Goal: Task Accomplishment & Management: Manage account settings

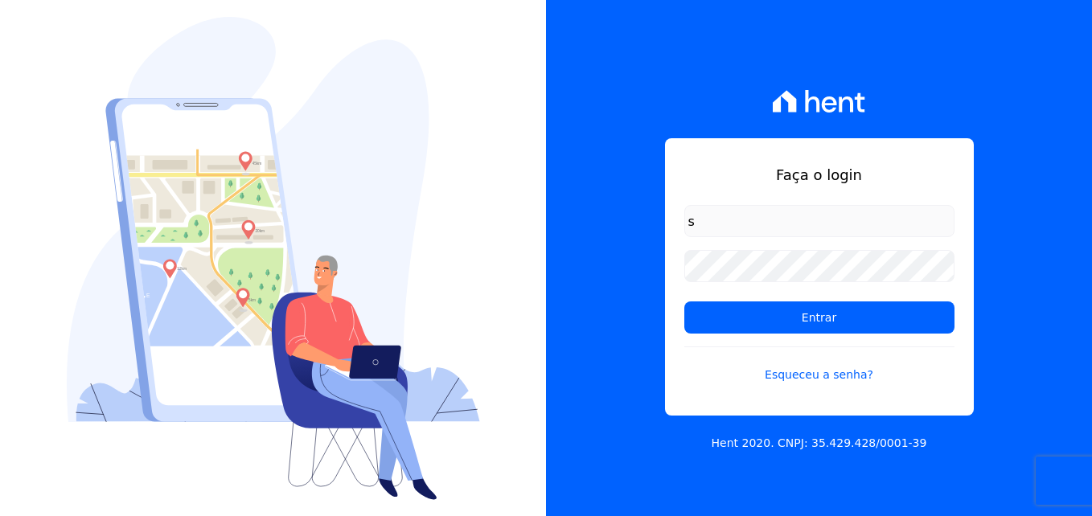
click at [632, 256] on div "Faça o login s Entrar Esqueceu a senha? Hent 2020. CNPJ: 35.429.428/0001-39" at bounding box center [819, 258] width 546 height 516
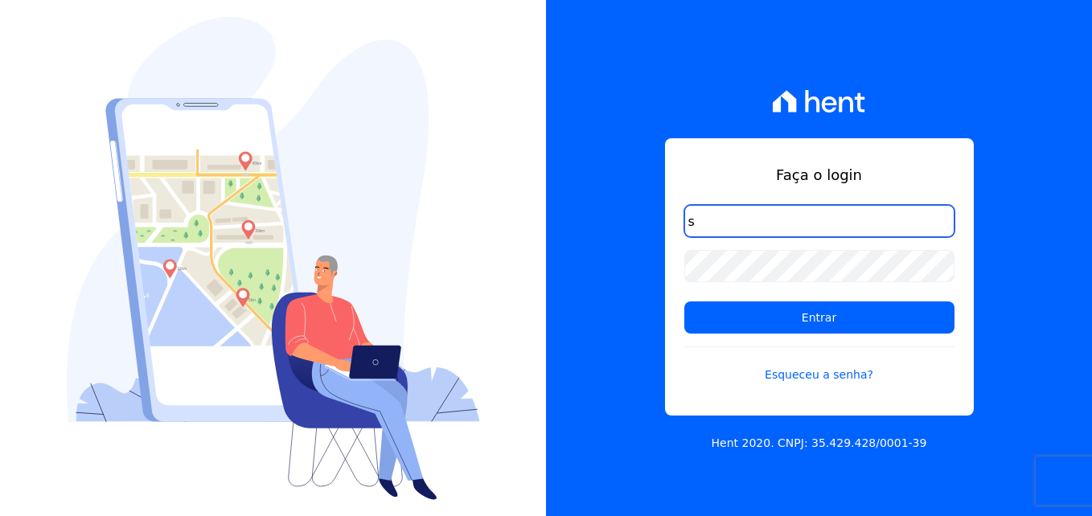
click at [714, 224] on input "s" at bounding box center [819, 221] width 270 height 32
click at [700, 232] on input "s" at bounding box center [819, 221] width 270 height 32
type input "simoneferreira@salgadoem"
click at [684, 302] on input "Entrar" at bounding box center [819, 318] width 270 height 32
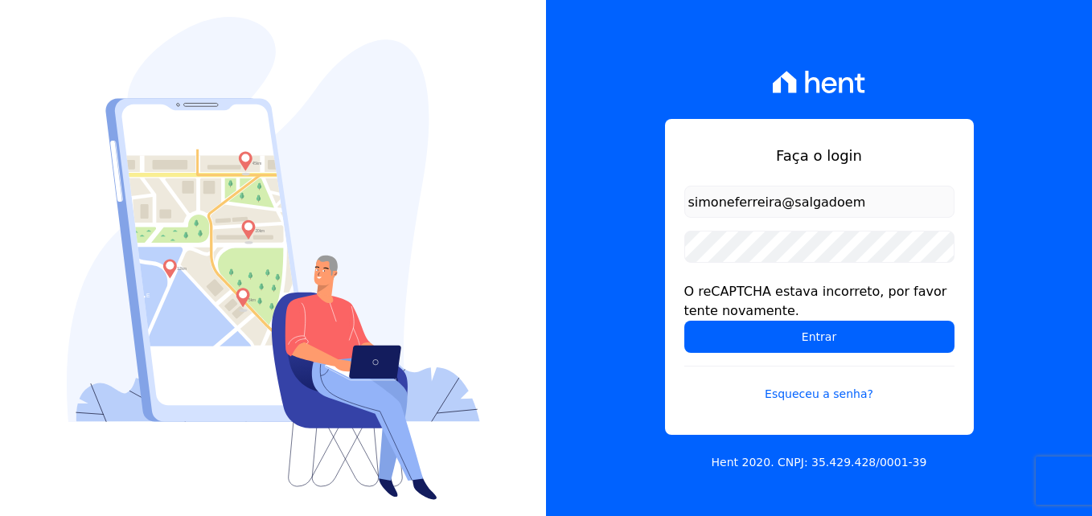
click at [872, 203] on input "simoneferreira@salgadoem" at bounding box center [819, 202] width 270 height 32
type input "[EMAIL_ADDRESS][DOMAIN_NAME]"
click at [996, 169] on div "Faça o login simoneferreira@salgadoempreendimentos.com O reCAPTCHA estava incor…" at bounding box center [819, 258] width 546 height 516
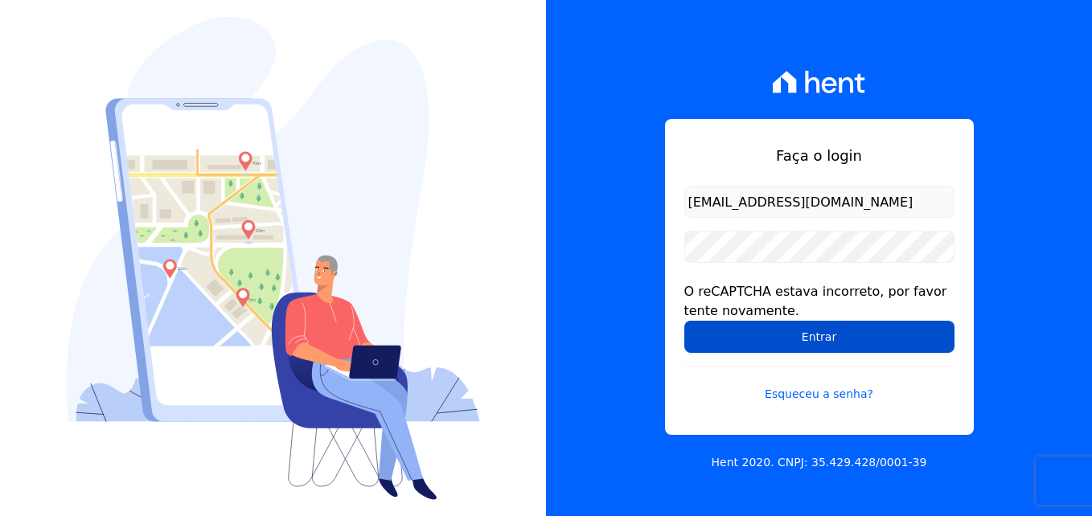
click at [927, 343] on input "Entrar" at bounding box center [819, 337] width 270 height 32
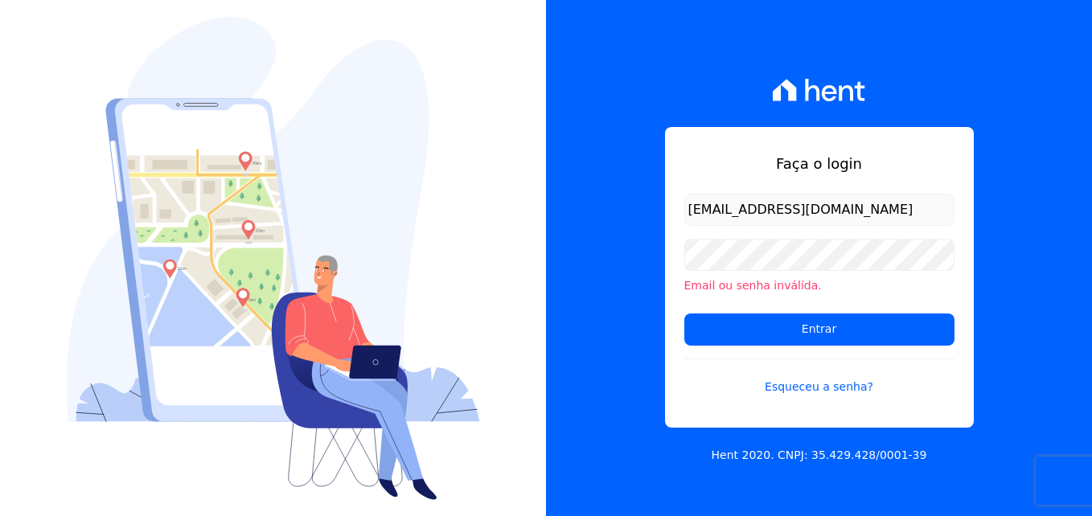
click at [991, 237] on div "Faça o login simoneferreira@salgadoempreendimentos.com Email ou senha inválida.…" at bounding box center [819, 258] width 546 height 516
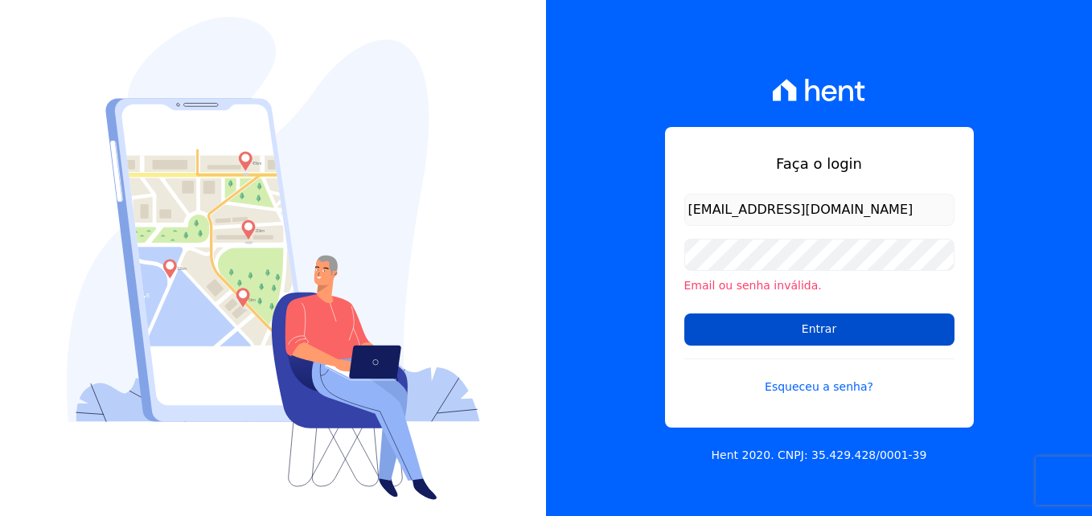
click at [837, 317] on input "Entrar" at bounding box center [819, 330] width 270 height 32
click at [844, 327] on input "Entrar" at bounding box center [819, 330] width 270 height 32
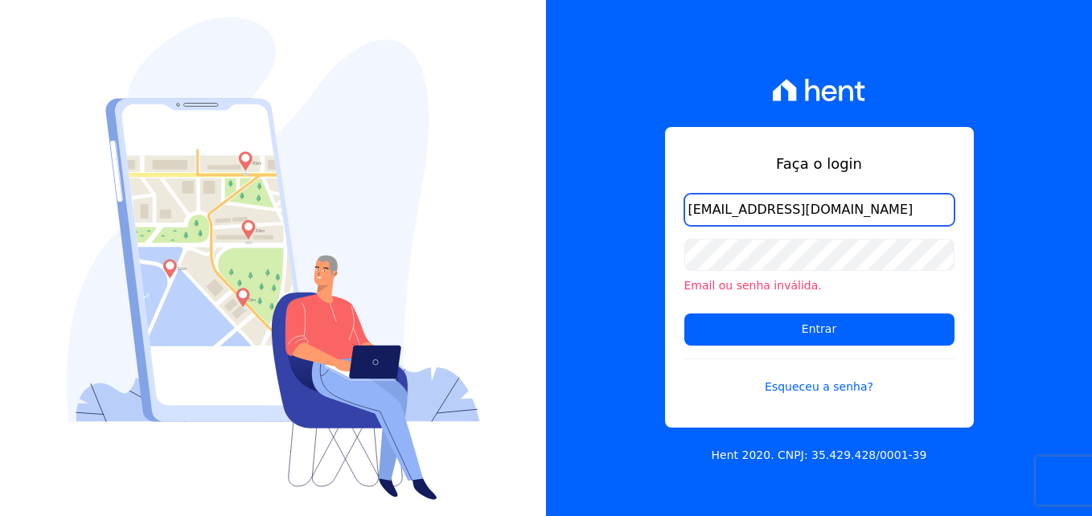
scroll to position [0, 7]
drag, startPoint x: 687, startPoint y: 217, endPoint x: 980, endPoint y: 226, distance: 293.6
click at [980, 226] on div "Faça o login simoneferreira@salgadoempreendimentos.com Email ou senha inválida.…" at bounding box center [819, 258] width 546 height 516
type input "simoneferreira@salgadoempree"
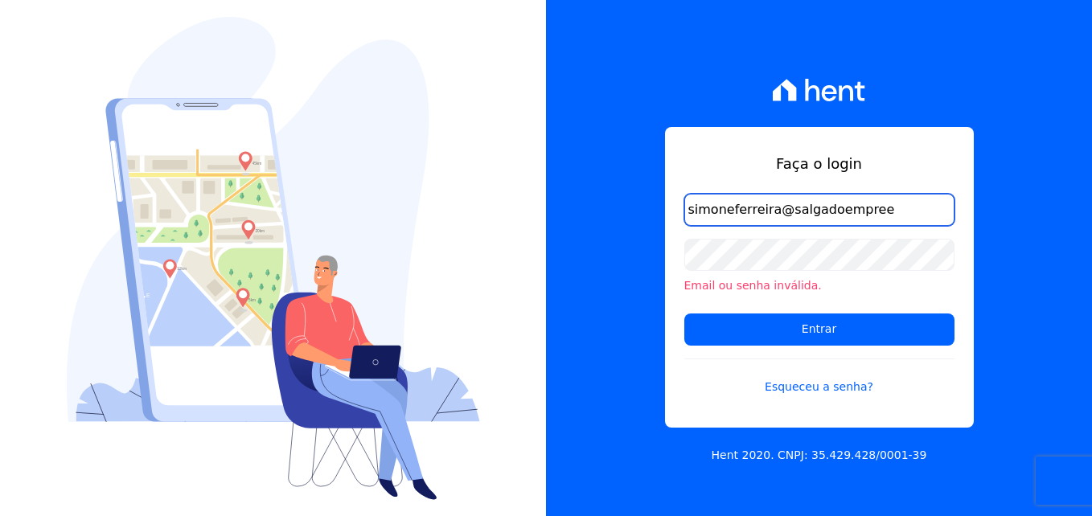
click at [684, 314] on input "Entrar" at bounding box center [819, 330] width 270 height 32
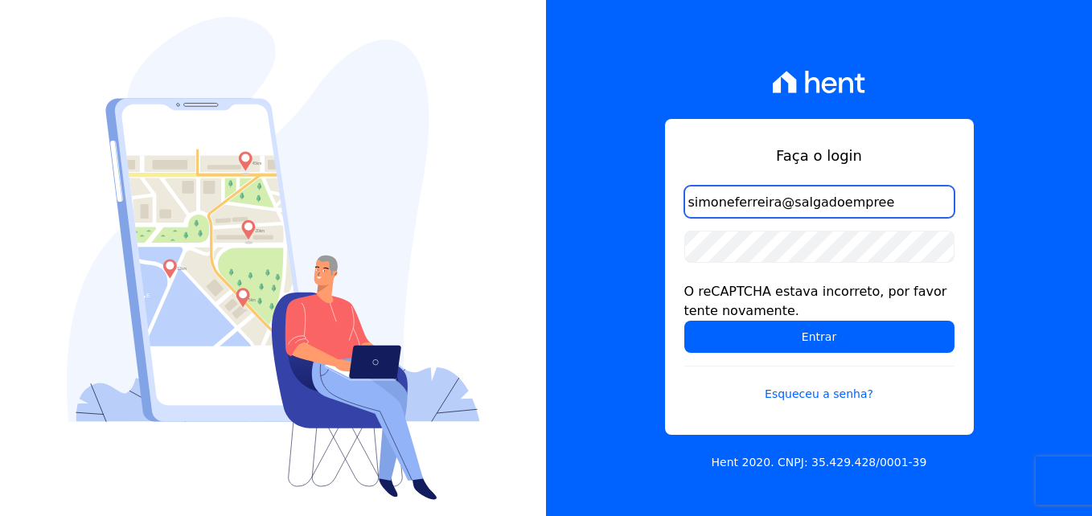
click at [901, 209] on input "simoneferreira@salgadoempree" at bounding box center [819, 202] width 270 height 32
type input "simoneferreira@salgadoempreendimentos"
click at [684, 321] on input "Entrar" at bounding box center [819, 337] width 270 height 32
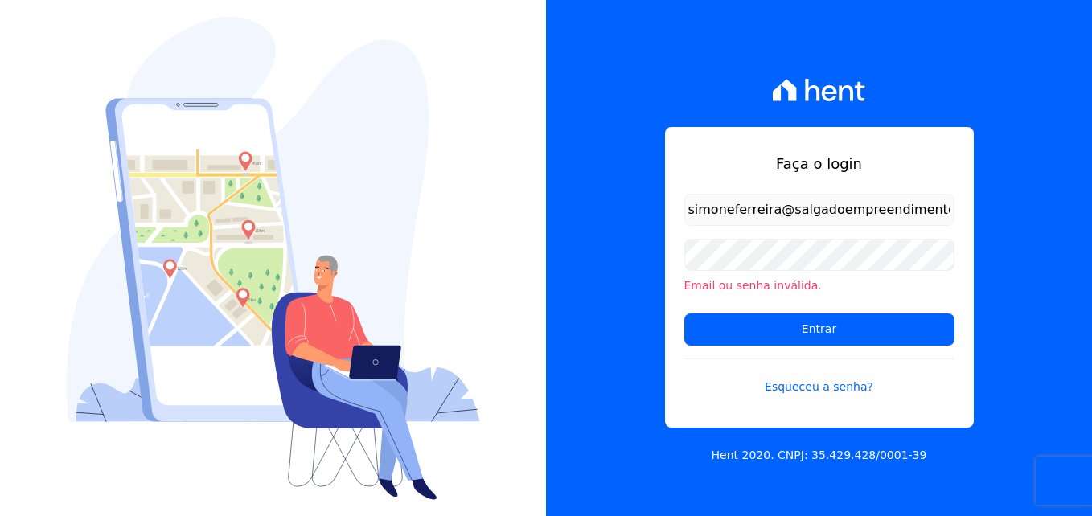
click at [932, 213] on input "simoneferreira@salgadoempreendimentos" at bounding box center [819, 210] width 270 height 32
type input "[EMAIL_ADDRESS][DOMAIN_NAME]"
click at [879, 280] on li "Email ou senha inválida." at bounding box center [819, 285] width 270 height 17
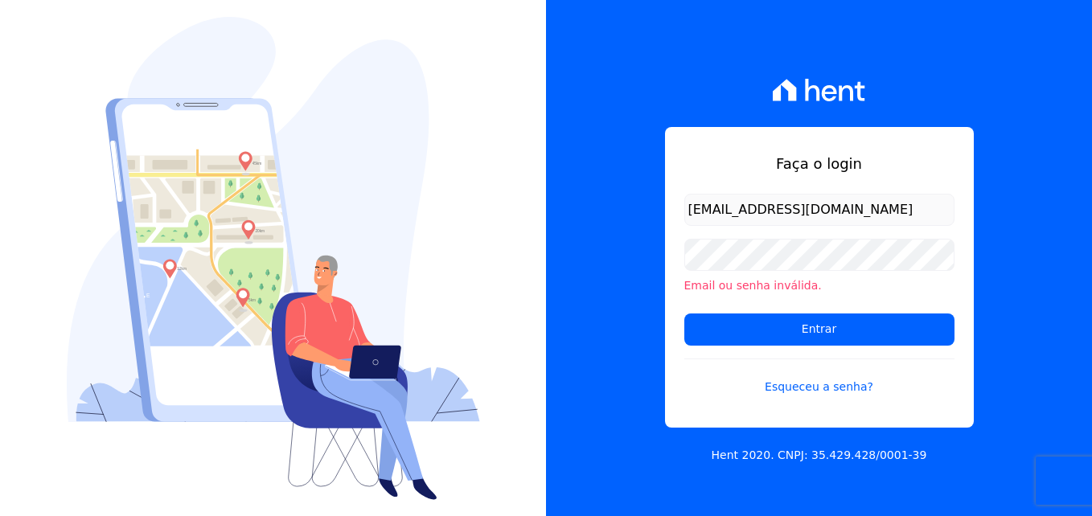
click at [877, 281] on li "Email ou senha inválida." at bounding box center [819, 285] width 270 height 17
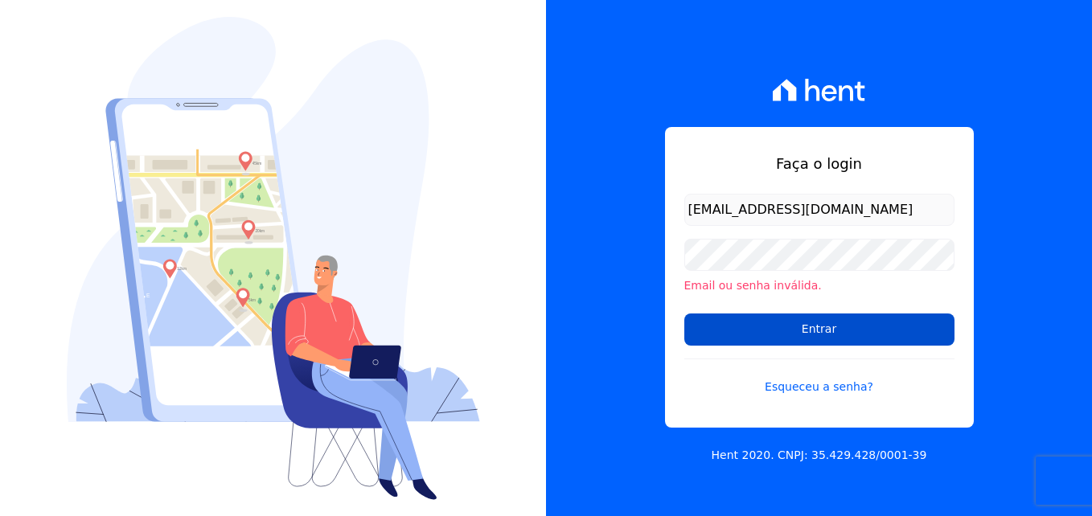
click at [877, 322] on input "Entrar" at bounding box center [819, 330] width 270 height 32
click at [859, 324] on input "Entrar" at bounding box center [819, 330] width 270 height 32
click at [922, 332] on input "Entrar" at bounding box center [819, 330] width 270 height 32
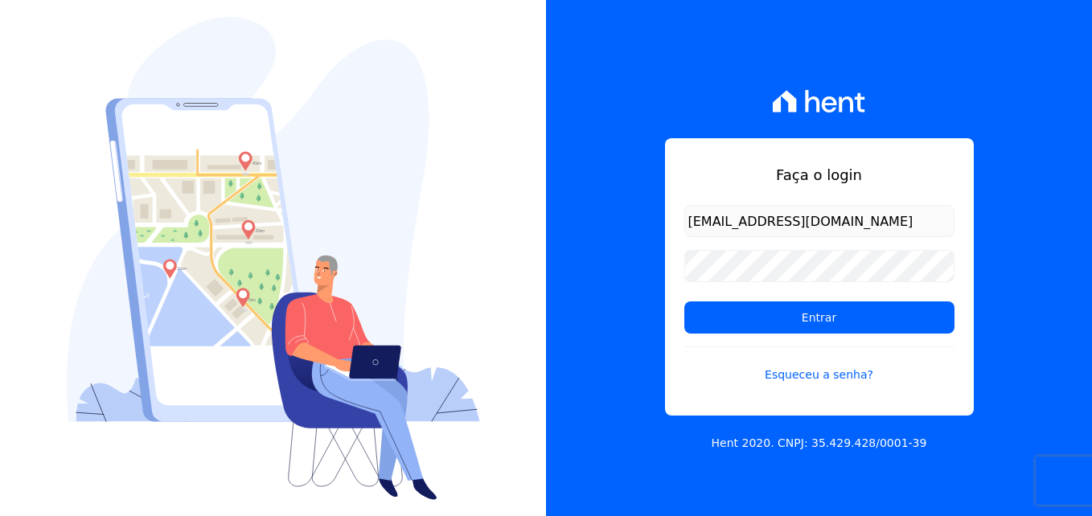
type input "[EMAIL_ADDRESS][DOMAIN_NAME]"
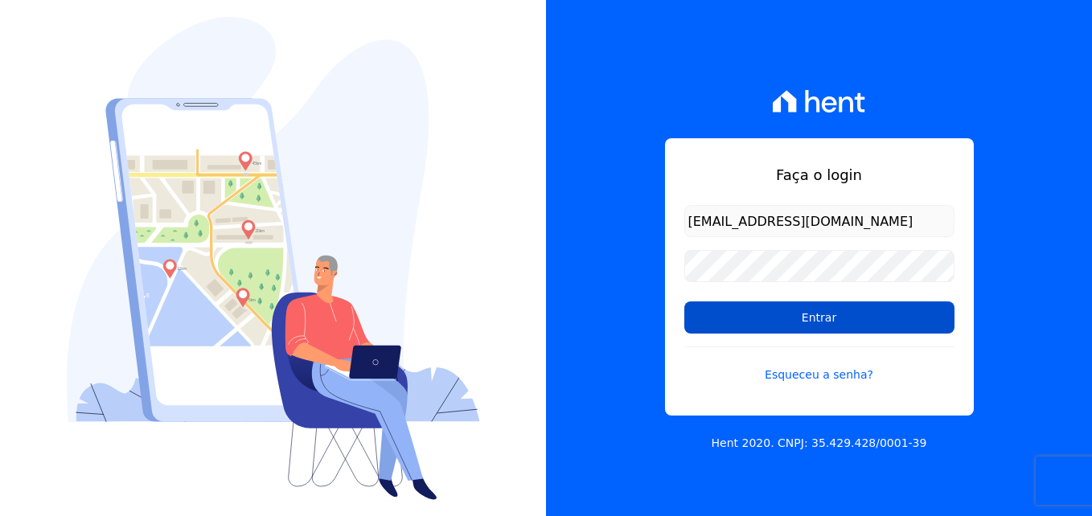
click at [857, 317] on input "Entrar" at bounding box center [819, 318] width 270 height 32
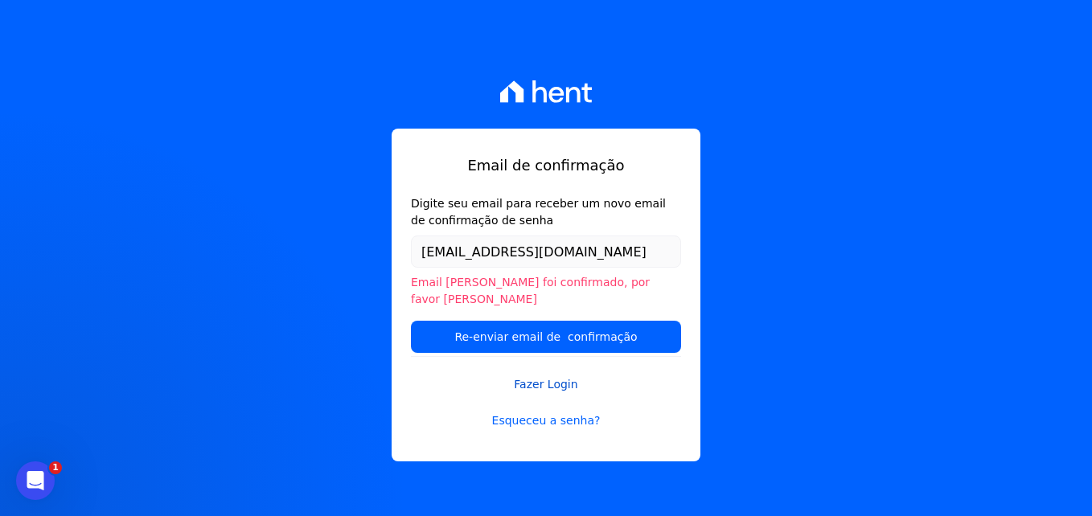
click at [547, 373] on link "Fazer Login" at bounding box center [546, 374] width 270 height 37
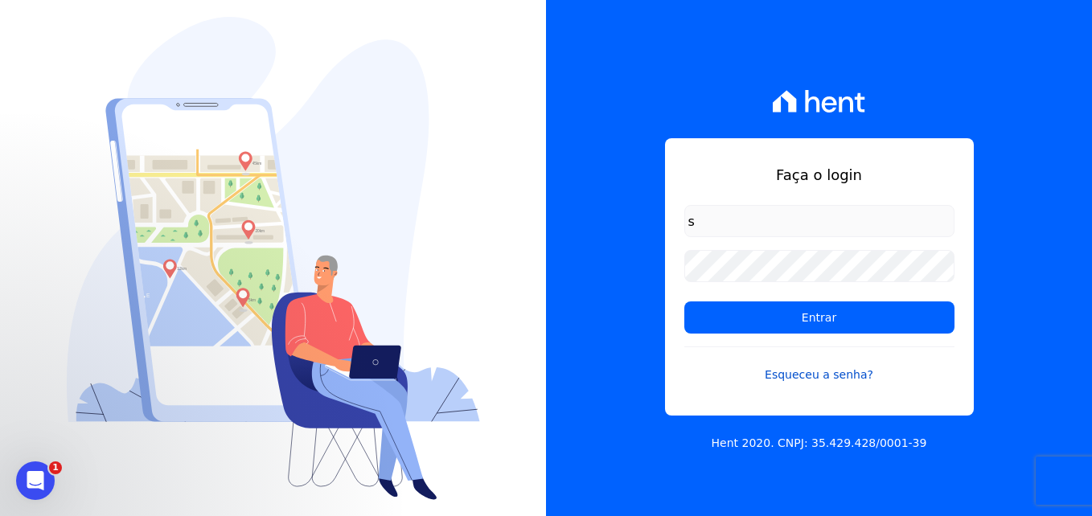
type input "[EMAIL_ADDRESS][DOMAIN_NAME]"
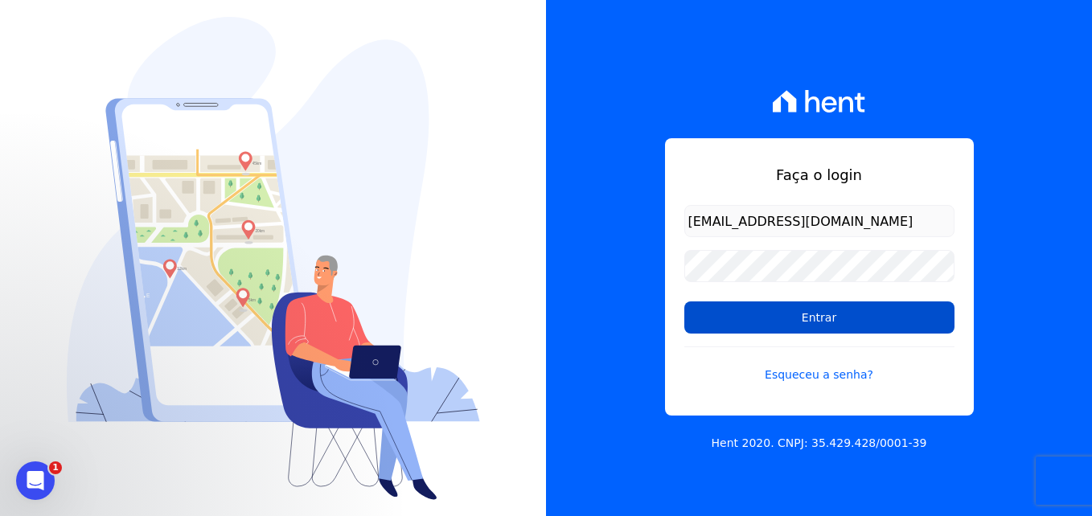
click at [804, 309] on input "Entrar" at bounding box center [819, 318] width 270 height 32
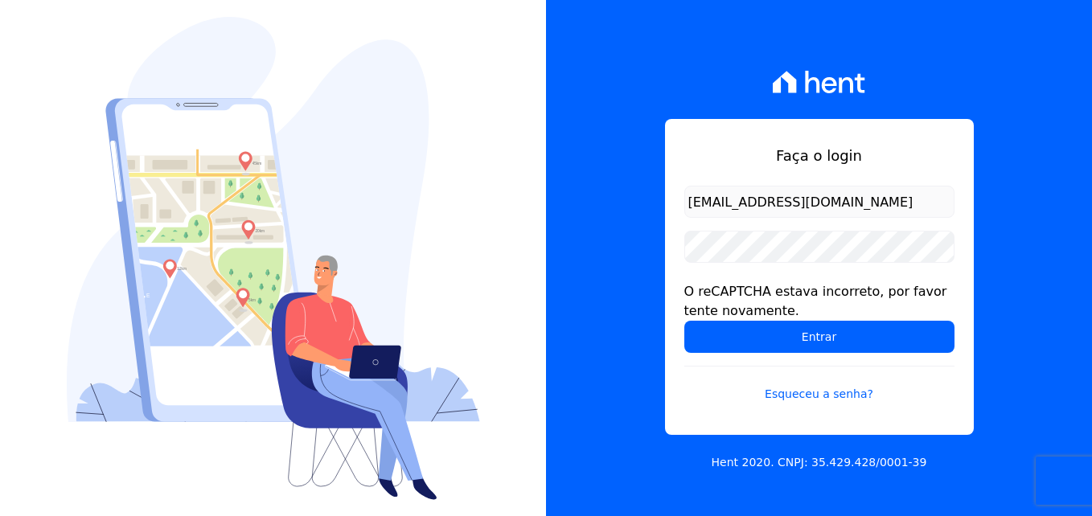
click at [1063, 261] on div "Faça o login [EMAIL_ADDRESS][DOMAIN_NAME] O reCAPTCHA estava incorreto, por fav…" at bounding box center [819, 258] width 546 height 516
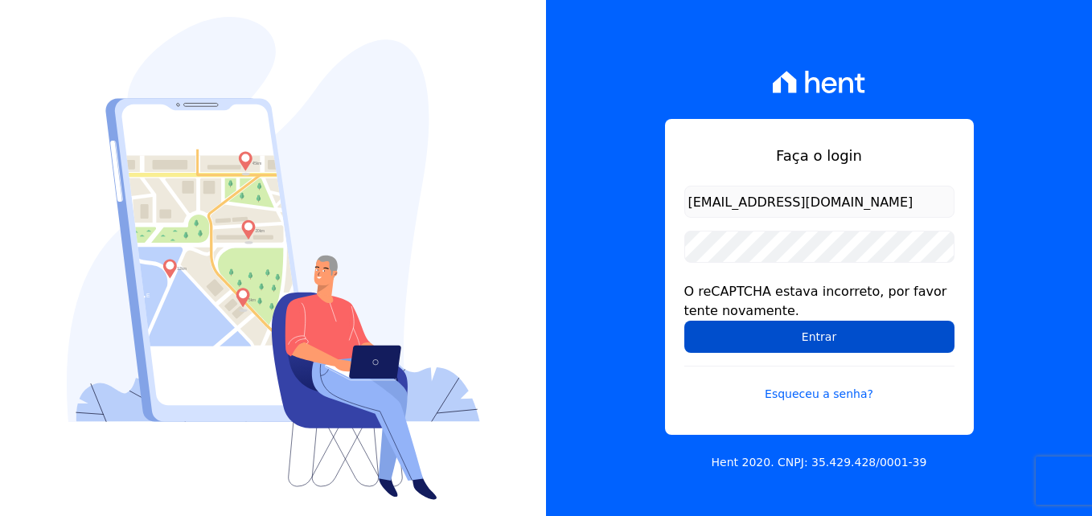
click at [915, 335] on input "Entrar" at bounding box center [819, 337] width 270 height 32
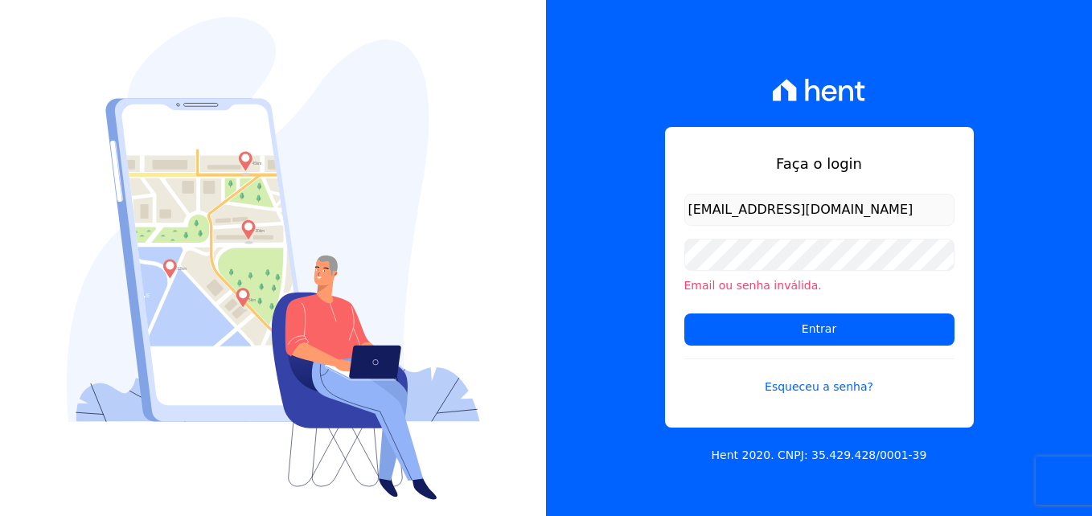
click at [1053, 286] on div "Faça o login [EMAIL_ADDRESS][DOMAIN_NAME] Email ou senha inválida. Entrar Esque…" at bounding box center [819, 258] width 546 height 516
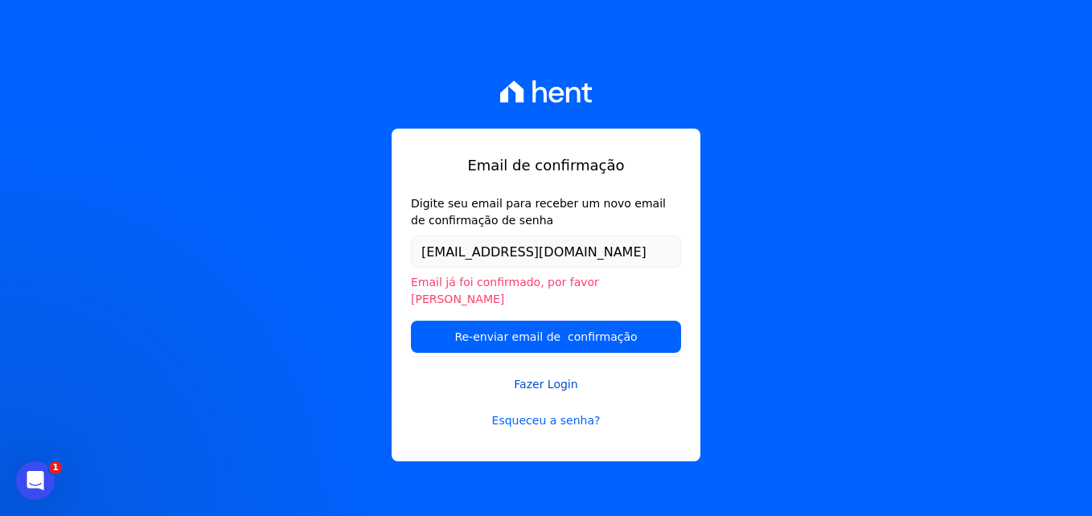
click at [546, 376] on link "Fazer Login" at bounding box center [546, 374] width 270 height 37
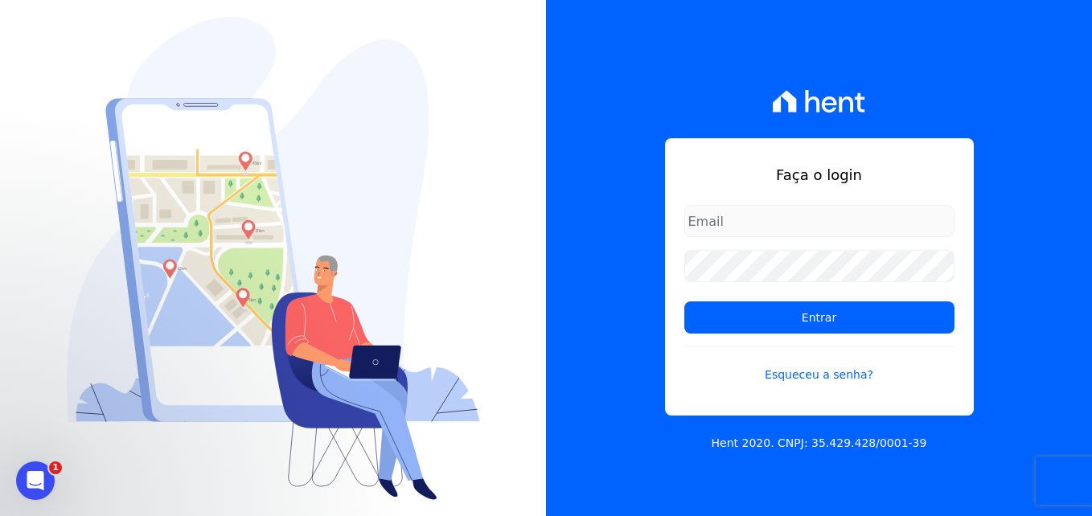
click at [750, 208] on input "email" at bounding box center [819, 221] width 270 height 32
type input "simoneferreira@salgadoempreendimentos.com"
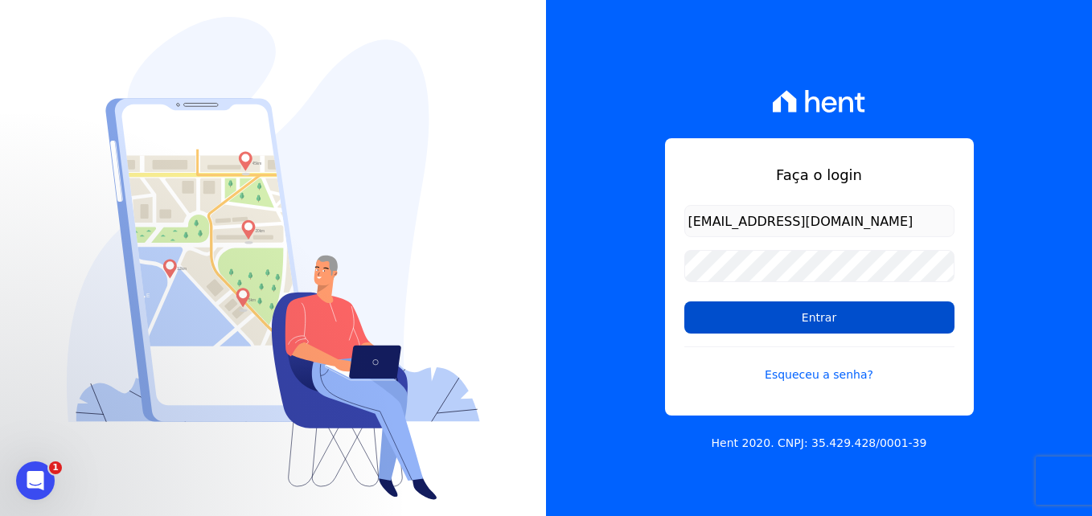
click at [781, 306] on input "Entrar" at bounding box center [819, 318] width 270 height 32
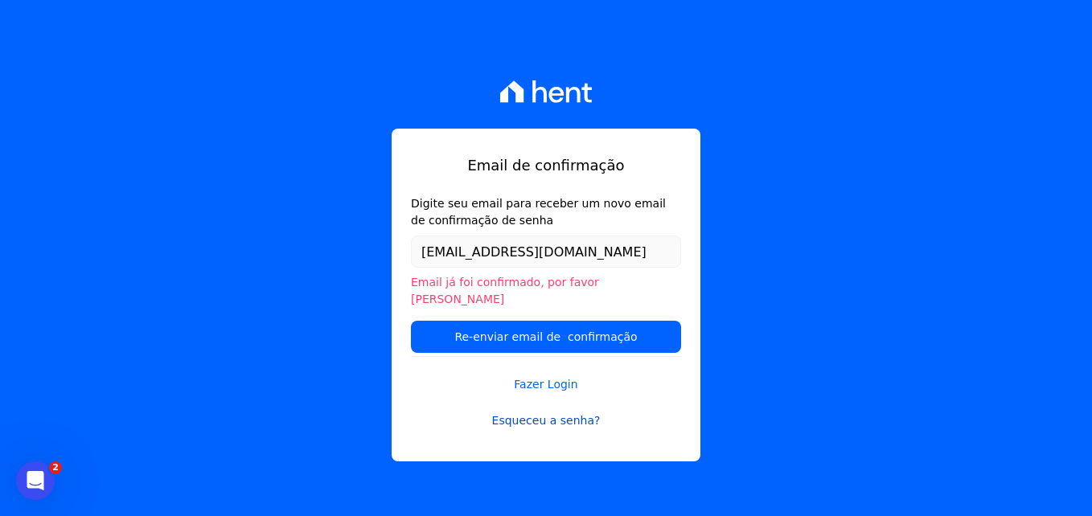
click at [548, 414] on link "Esqueceu a senha?" at bounding box center [546, 421] width 270 height 17
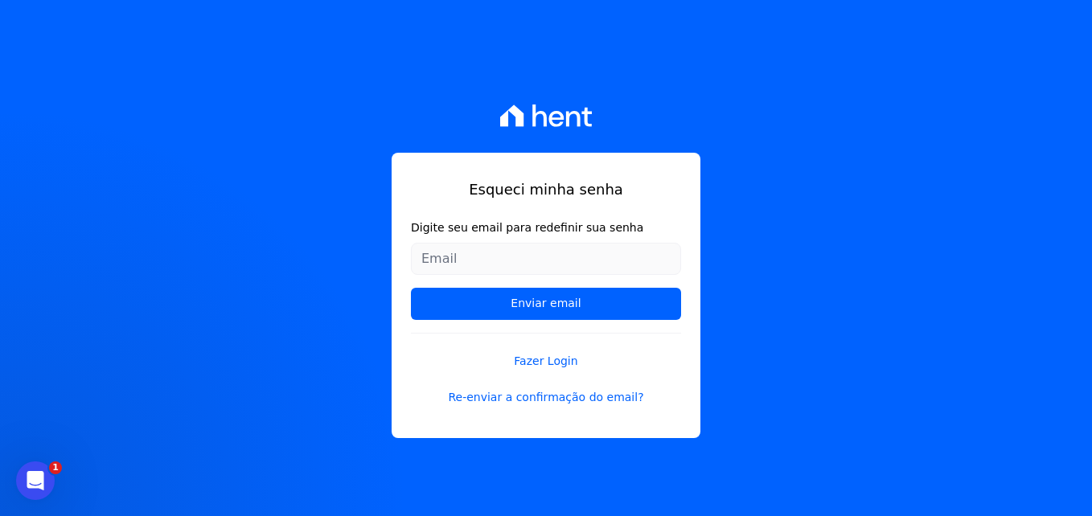
click at [515, 267] on input "Digite seu email para redefinir sua senha" at bounding box center [546, 259] width 270 height 32
type input "[EMAIL_ADDRESS][DOMAIN_NAME]"
click at [823, 173] on div "Esqueci minha senha Digite seu email para redefinir sua senha [EMAIL_ADDRESS][D…" at bounding box center [546, 258] width 1092 height 516
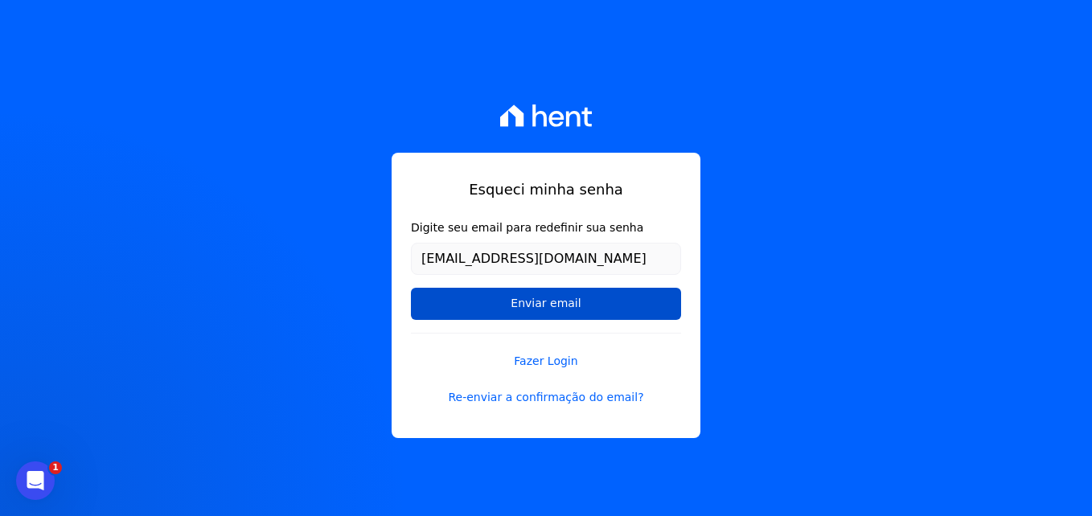
click at [554, 306] on input "Enviar email" at bounding box center [546, 304] width 270 height 32
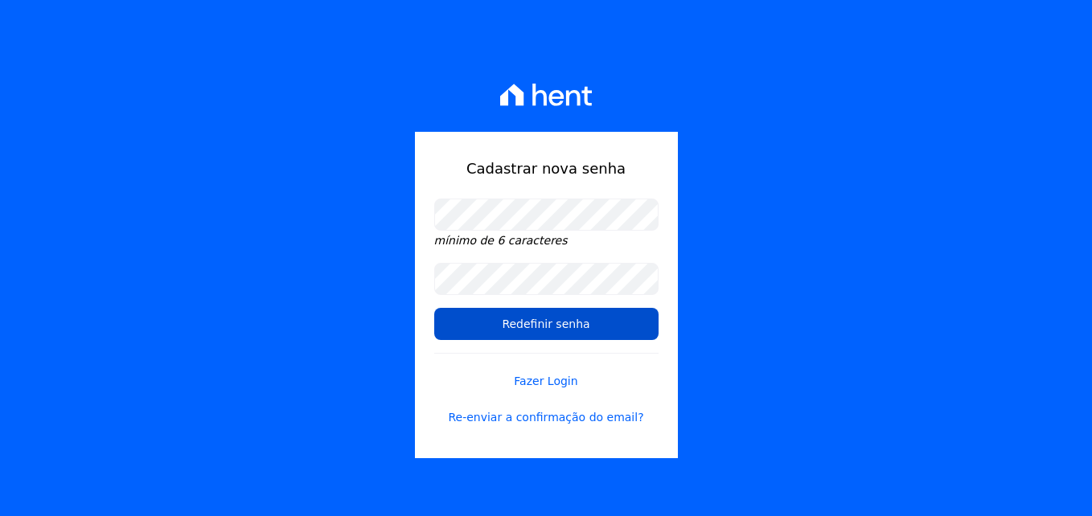
click at [581, 321] on input "Redefinir senha" at bounding box center [546, 324] width 224 height 32
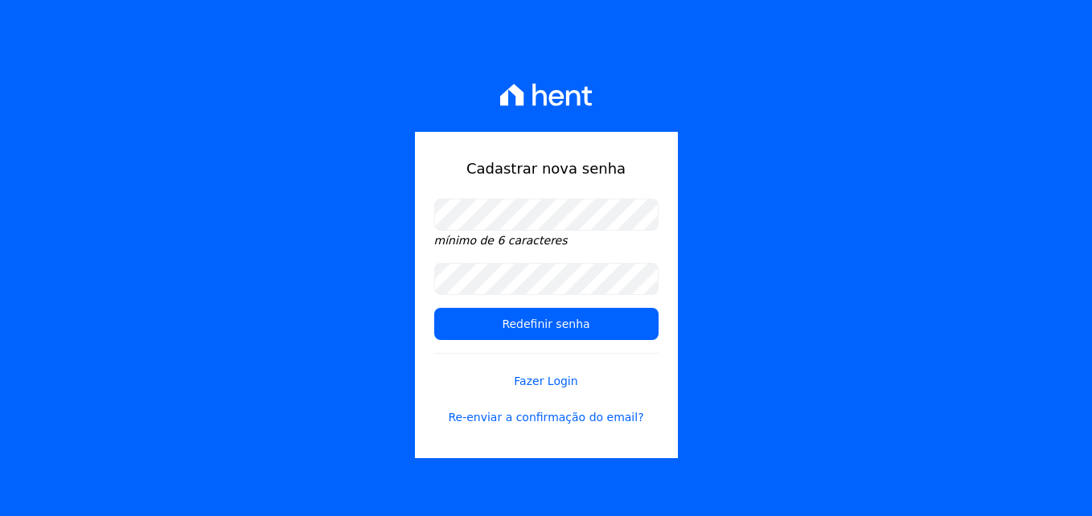
click at [523, 238] on em "mínimo de 6 caracteres" at bounding box center [500, 240] width 133 height 13
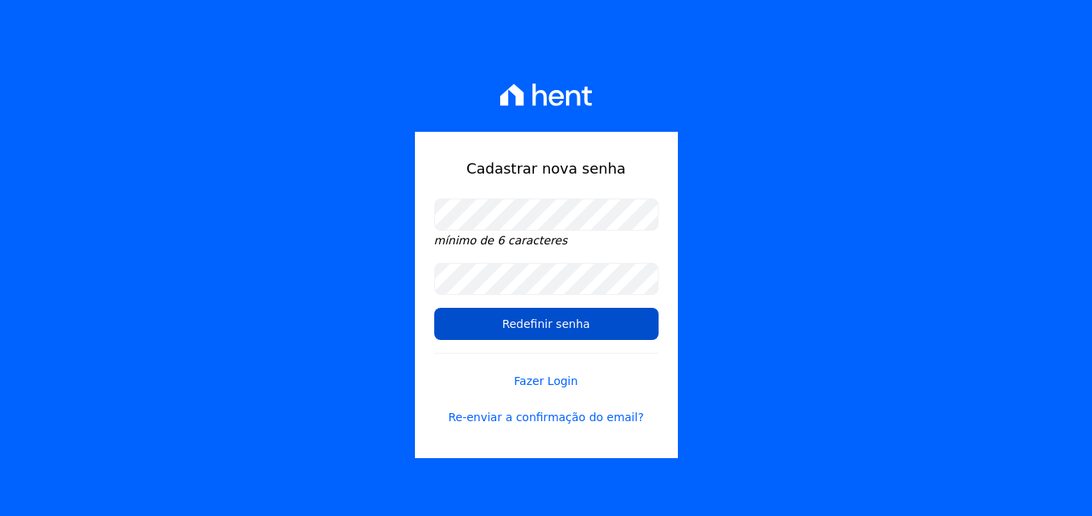
click at [548, 323] on input "Redefinir senha" at bounding box center [546, 324] width 224 height 32
click at [548, 333] on input "Redefinir senha" at bounding box center [546, 324] width 224 height 32
